Goal: Task Accomplishment & Management: Manage account settings

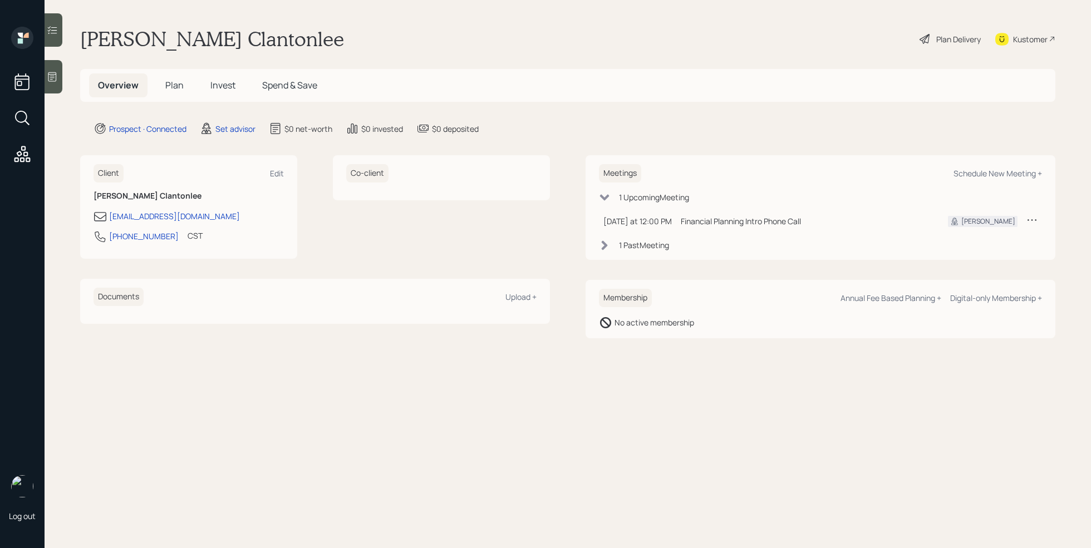
click at [55, 78] on icon at bounding box center [52, 76] width 11 height 11
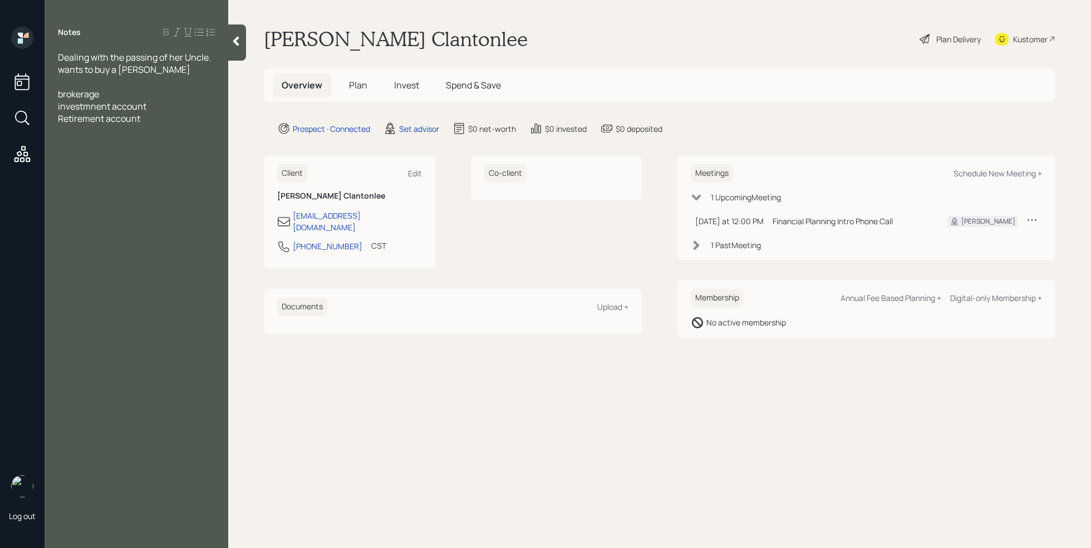
click at [116, 91] on div "brokerage" at bounding box center [136, 94] width 157 height 12
click at [156, 117] on div "Retirement account" at bounding box center [136, 118] width 157 height 12
click at [149, 96] on div "brokerage account" at bounding box center [136, 94] width 157 height 12
click at [156, 95] on div "brokerage account-" at bounding box center [136, 94] width 157 height 12
click at [184, 96] on div "brokerage account- 1 million" at bounding box center [136, 94] width 157 height 12
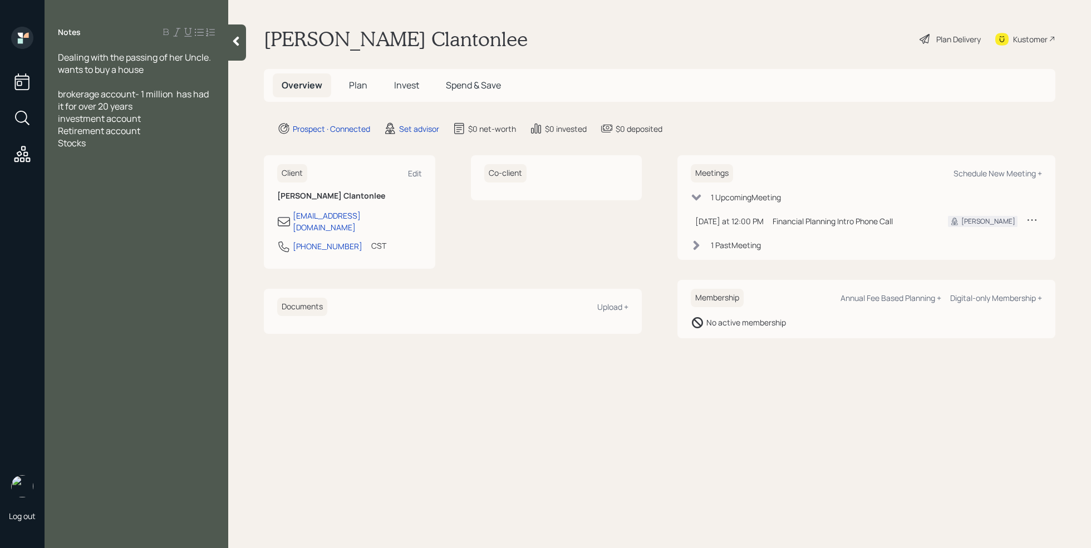
click at [193, 122] on div "investment account" at bounding box center [136, 118] width 157 height 12
click at [163, 128] on div "Retirement account" at bounding box center [136, 131] width 157 height 12
click at [313, 216] on div "[EMAIL_ADDRESS][DOMAIN_NAME]" at bounding box center [357, 221] width 129 height 23
select select "America/[GEOGRAPHIC_DATA]"
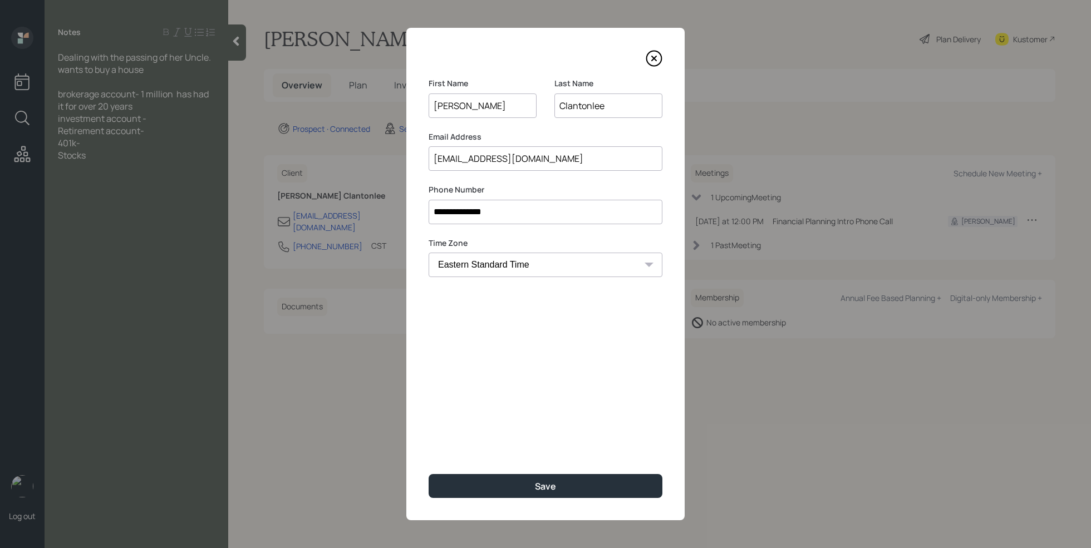
click at [652, 58] on icon at bounding box center [654, 58] width 17 height 17
